Goal: Check status: Check status

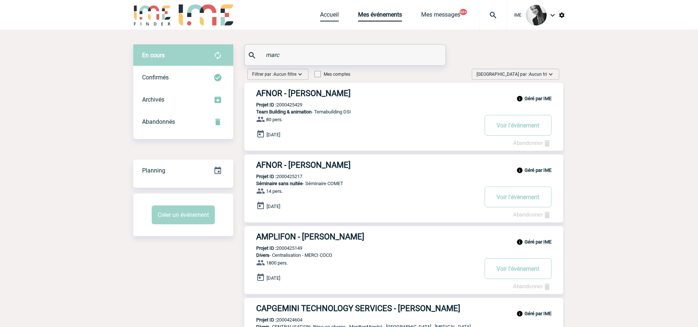
click at [333, 15] on link "Accueil" at bounding box center [329, 16] width 19 height 10
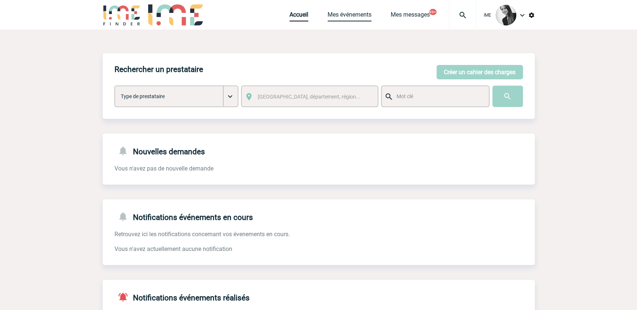
click at [363, 17] on link "Mes événements" at bounding box center [349, 16] width 44 height 10
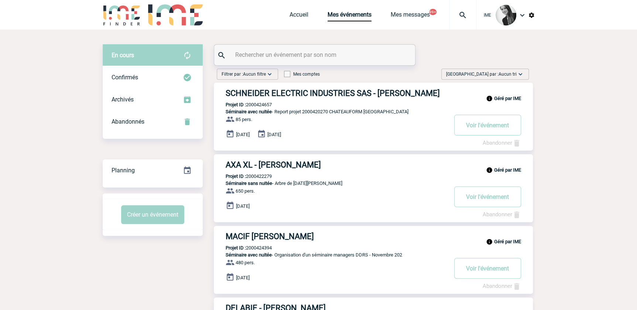
click at [486, 74] on span "Trier par : Aucun tri" at bounding box center [481, 73] width 70 height 7
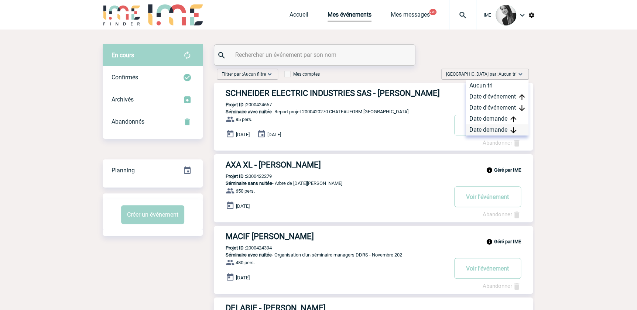
click at [495, 129] on div "Date demande" at bounding box center [496, 129] width 63 height 11
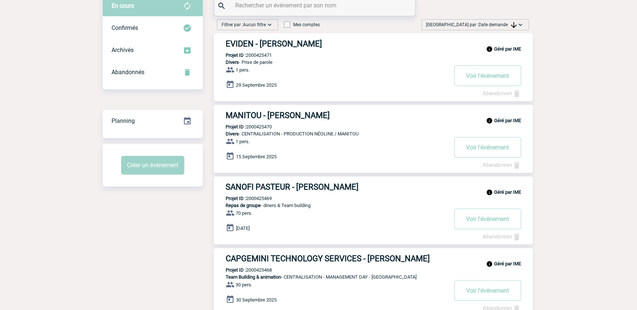
scroll to position [33, 0]
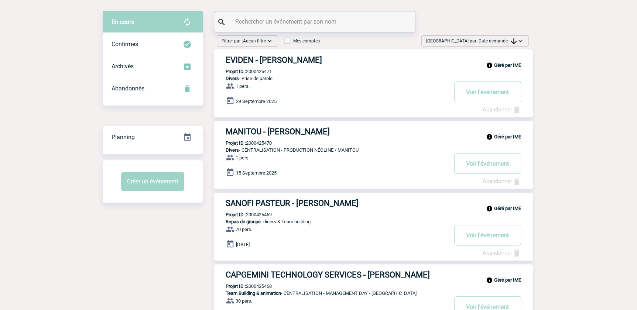
click at [502, 38] on span "Trier par : Date demande" at bounding box center [471, 40] width 90 height 7
click at [497, 97] on div "Date demande" at bounding box center [496, 96] width 63 height 11
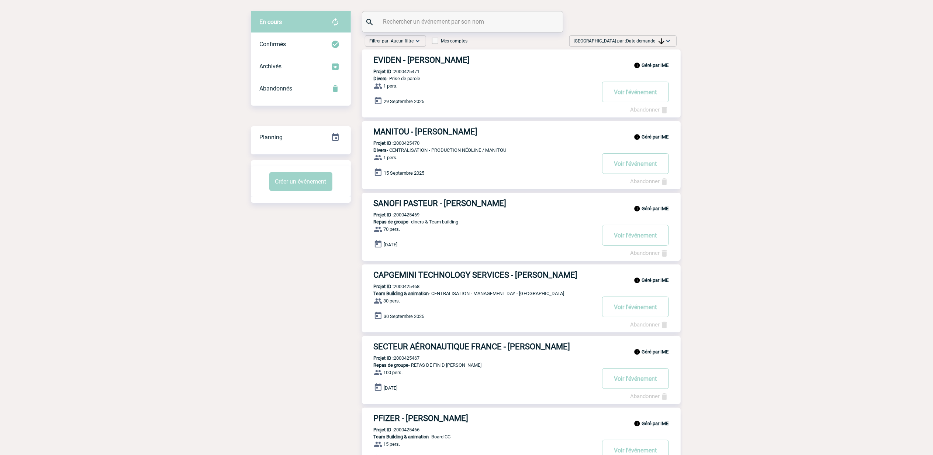
click at [313, 238] on div "Filtrer par : Aucun filtre Aucun filtre Prise de brief Recherche & Sélection Pr…" at bounding box center [467, 405] width 432 height 746
drag, startPoint x: 655, startPoint y: 43, endPoint x: 654, endPoint y: 65, distance: 22.2
click at [641, 43] on span "Date demande" at bounding box center [646, 40] width 38 height 5
drag, startPoint x: 630, startPoint y: 92, endPoint x: 613, endPoint y: 114, distance: 28.1
click at [630, 92] on div "Date demande" at bounding box center [645, 96] width 63 height 11
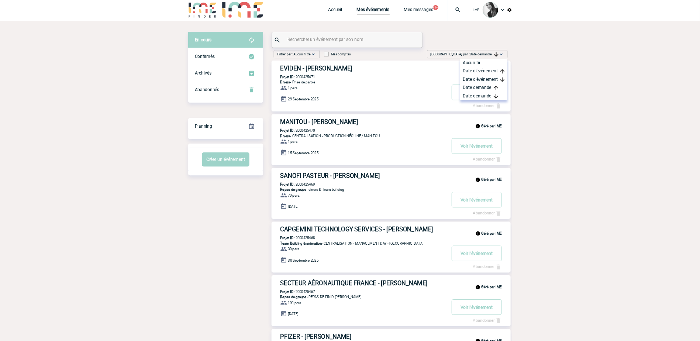
scroll to position [0, 0]
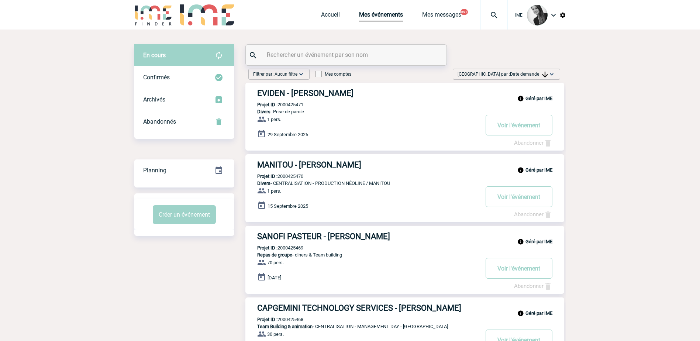
drag, startPoint x: 550, startPoint y: 74, endPoint x: 549, endPoint y: 85, distance: 10.7
click at [550, 74] on img at bounding box center [551, 73] width 7 height 7
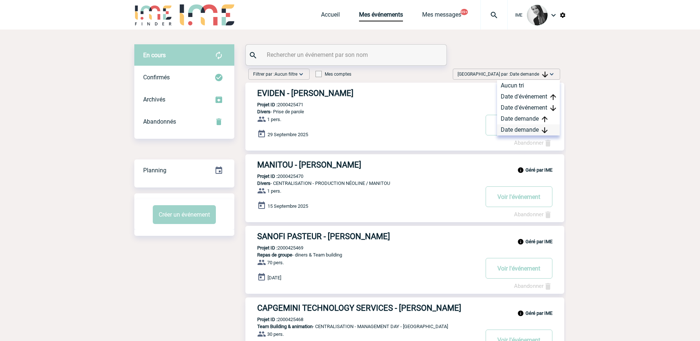
click at [520, 131] on div "Date demande" at bounding box center [528, 129] width 63 height 11
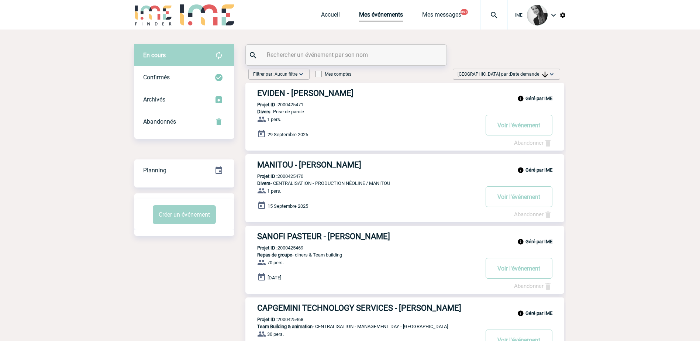
drag, startPoint x: 524, startPoint y: 72, endPoint x: 530, endPoint y: 93, distance: 22.1
click at [525, 75] on span "Date demande" at bounding box center [529, 74] width 38 height 5
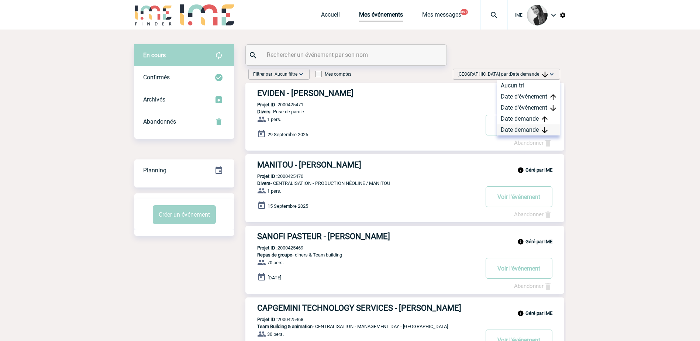
click at [527, 129] on div "Date demande" at bounding box center [528, 129] width 63 height 11
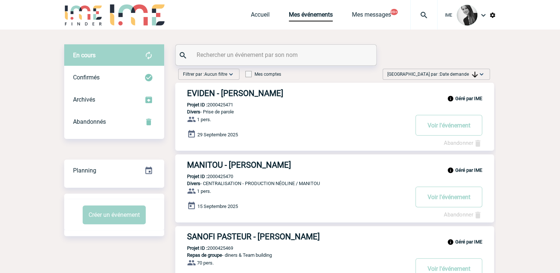
drag, startPoint x: 533, startPoint y: 98, endPoint x: 509, endPoint y: 2, distance: 98.8
drag, startPoint x: 467, startPoint y: 74, endPoint x: 452, endPoint y: 118, distance: 46.9
click at [467, 74] on span "Date demande" at bounding box center [459, 74] width 38 height 5
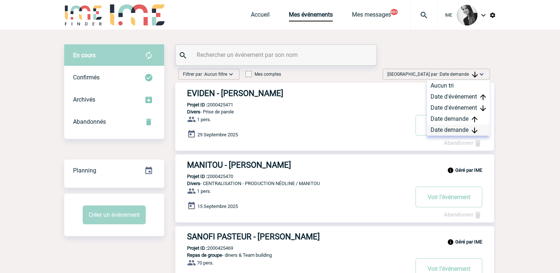
click at [448, 130] on div "Date demande" at bounding box center [458, 129] width 63 height 11
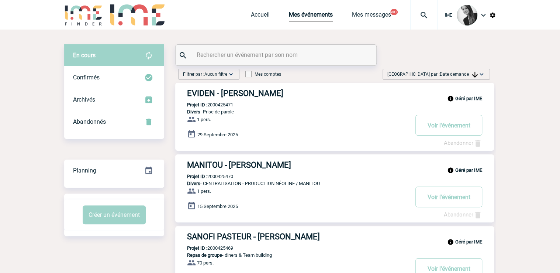
drag, startPoint x: 458, startPoint y: 74, endPoint x: 459, endPoint y: 89, distance: 14.8
click at [458, 74] on span "Date demande" at bounding box center [459, 74] width 38 height 5
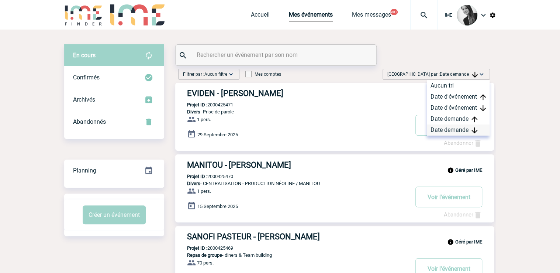
click at [459, 125] on div "Date demande" at bounding box center [458, 129] width 63 height 11
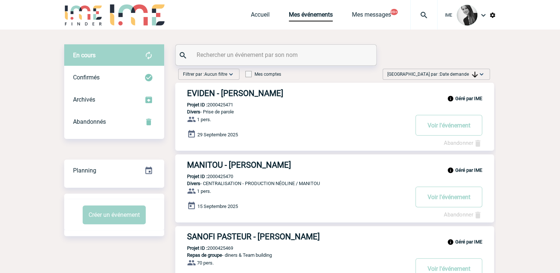
click at [457, 75] on span "Date demande" at bounding box center [459, 74] width 38 height 5
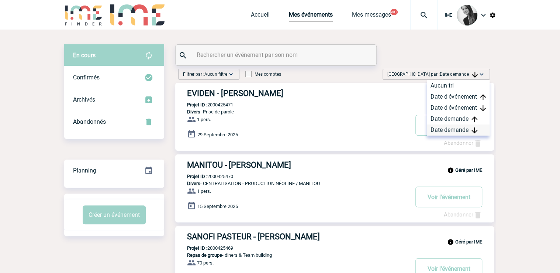
click at [441, 131] on div "Date demande" at bounding box center [458, 129] width 63 height 11
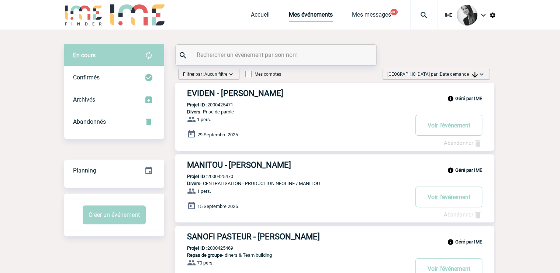
click at [479, 74] on img at bounding box center [481, 73] width 7 height 7
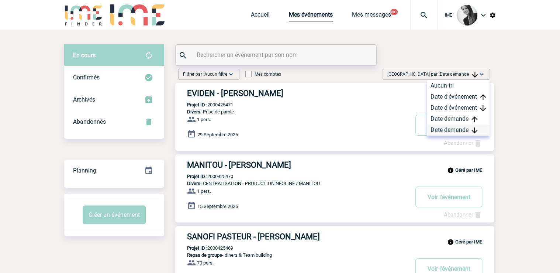
click at [450, 131] on div "Date demande" at bounding box center [458, 129] width 63 height 11
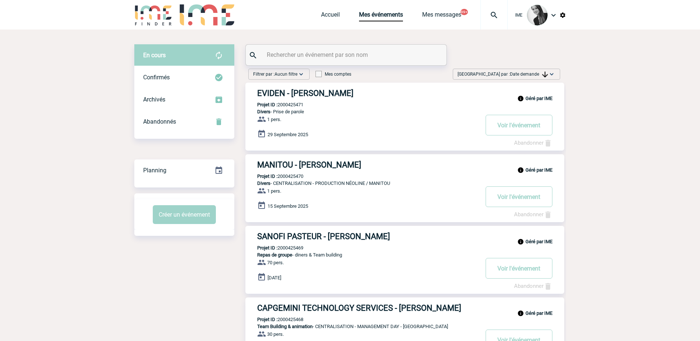
click at [535, 72] on span "Date demande" at bounding box center [529, 74] width 38 height 5
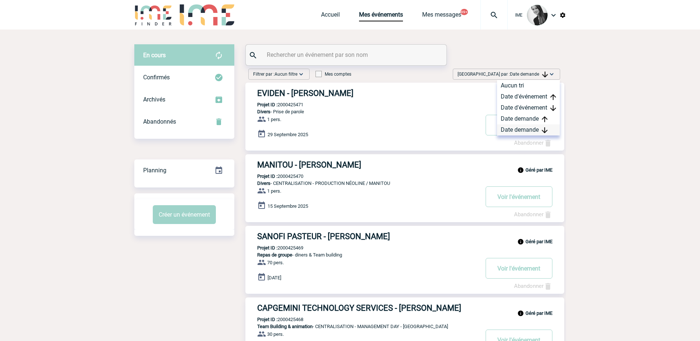
click at [517, 130] on div "Date demande" at bounding box center [528, 129] width 63 height 11
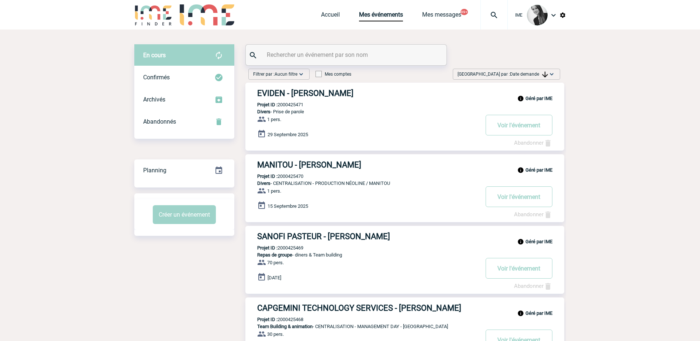
click at [541, 78] on div "Trier par : Date demande Aucun tri Date d'événement Date d'événement Date deman…" at bounding box center [506, 74] width 107 height 11
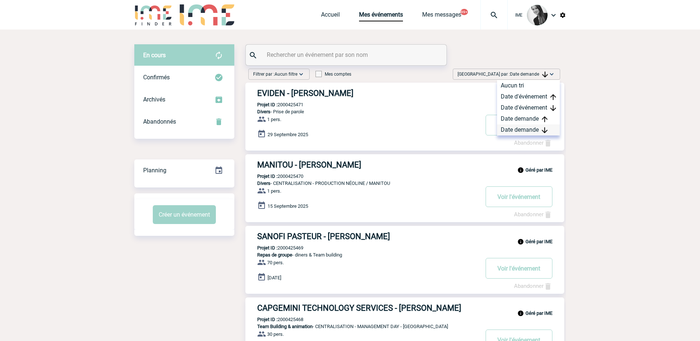
click at [552, 128] on div "Date demande" at bounding box center [528, 129] width 63 height 11
